Goal: Check status: Check status

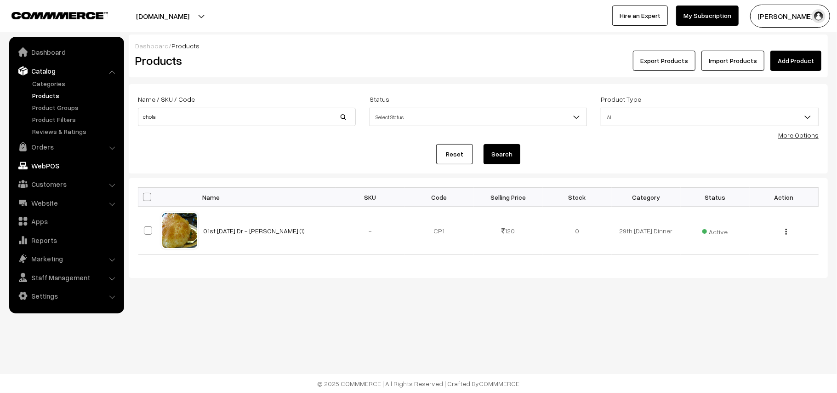
click at [40, 142] on link "Orders" at bounding box center [65, 146] width 109 height 17
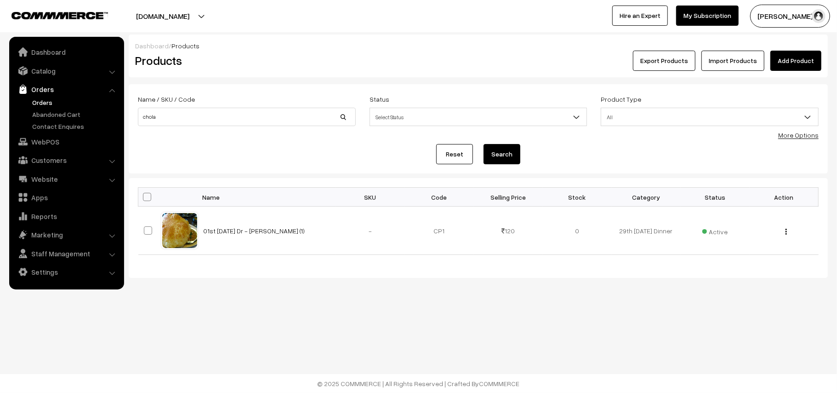
click at [32, 102] on link "Orders" at bounding box center [75, 102] width 91 height 10
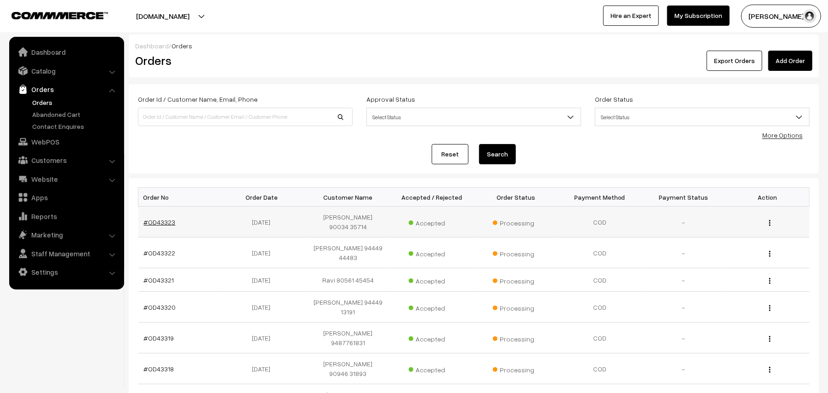
click at [168, 219] on link "#OD43323" at bounding box center [160, 222] width 32 height 8
